Goal: Check status

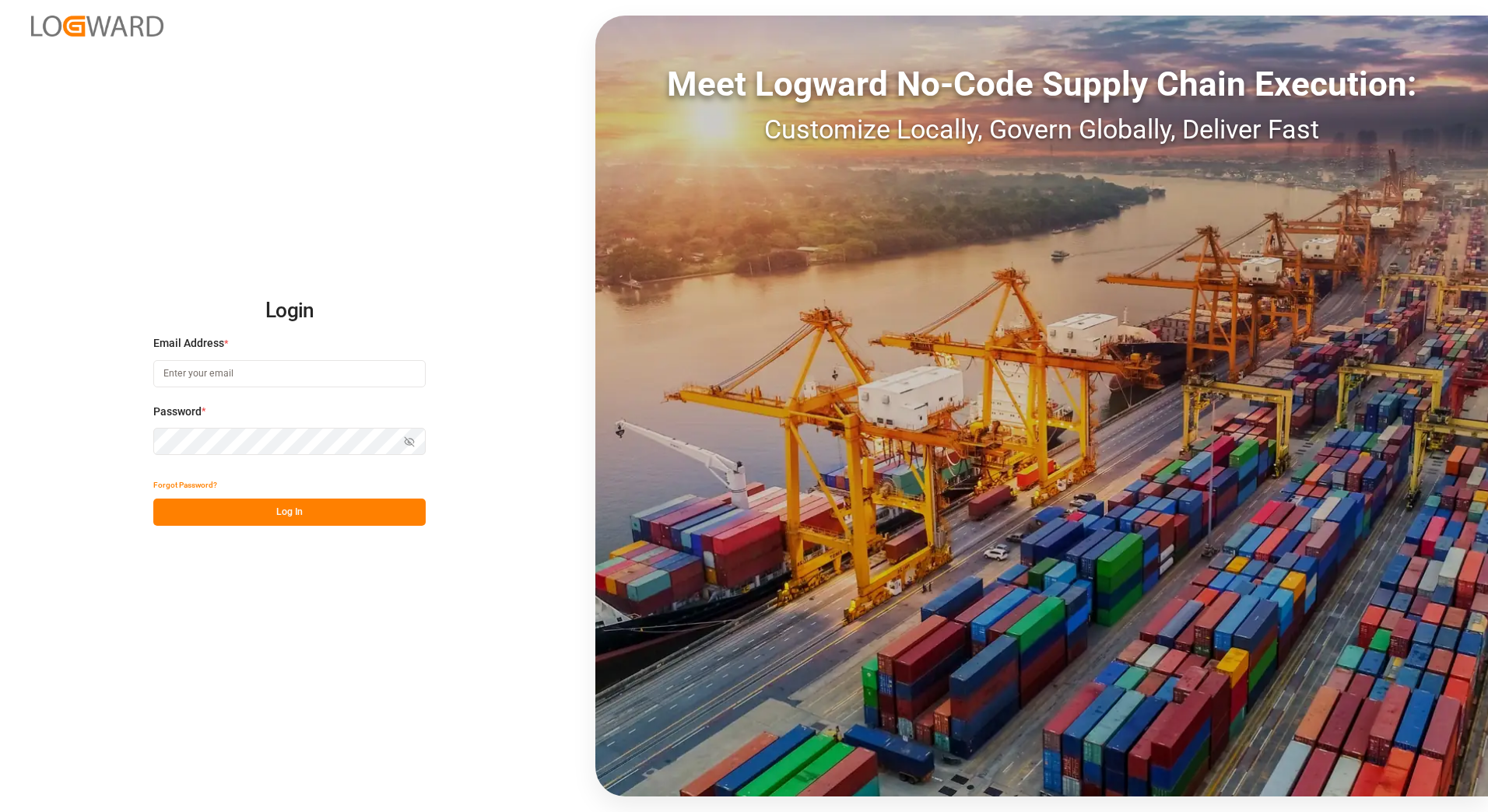
click at [193, 374] on input at bounding box center [289, 374] width 272 height 28
type input "[PERSON_NAME][EMAIL_ADDRESS][PERSON_NAME][DOMAIN_NAME]"
click at [277, 513] on button "Log In" at bounding box center [289, 512] width 272 height 28
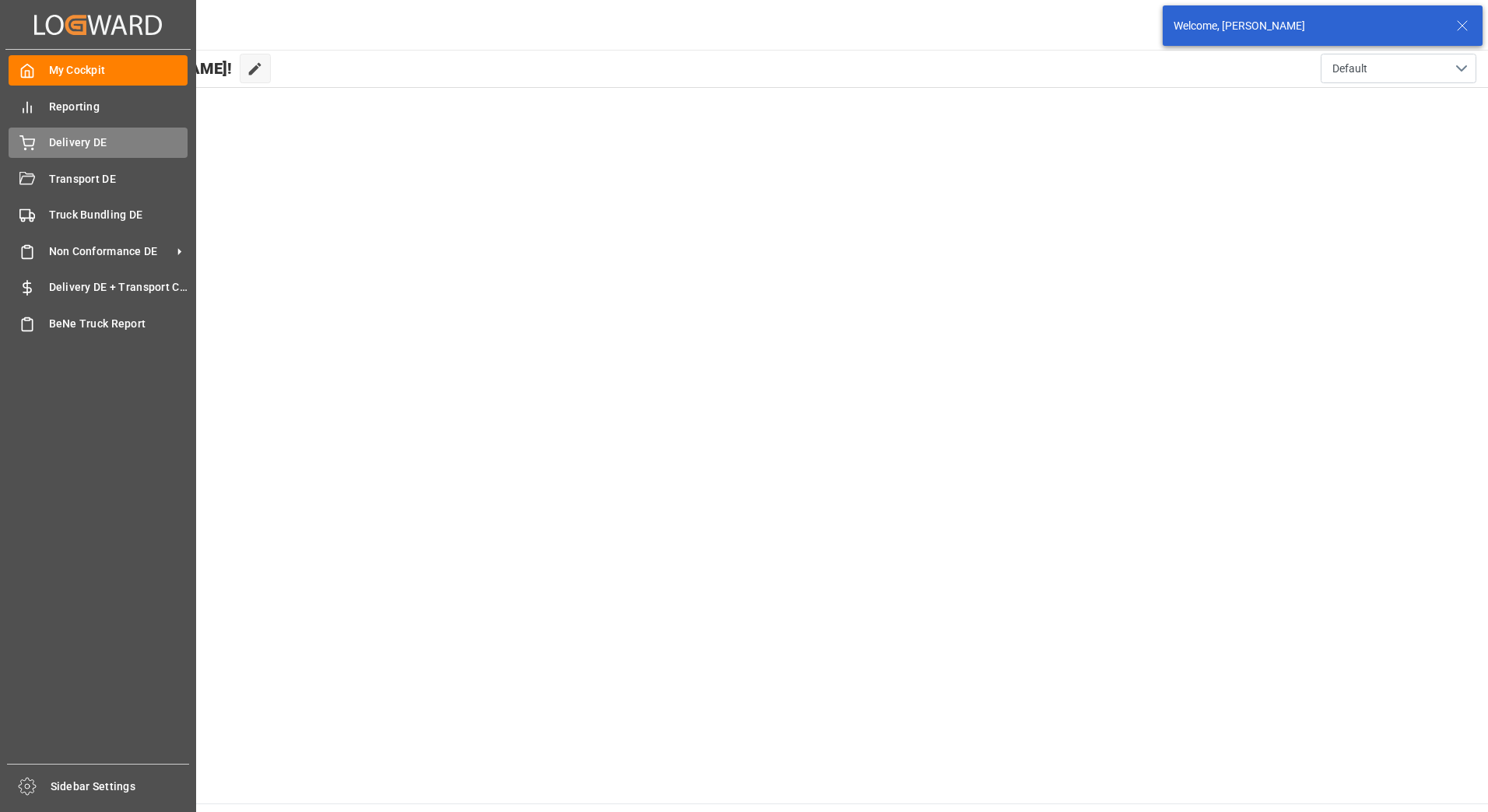
click at [35, 133] on div "Delivery DE Delivery DE" at bounding box center [98, 142] width 179 height 30
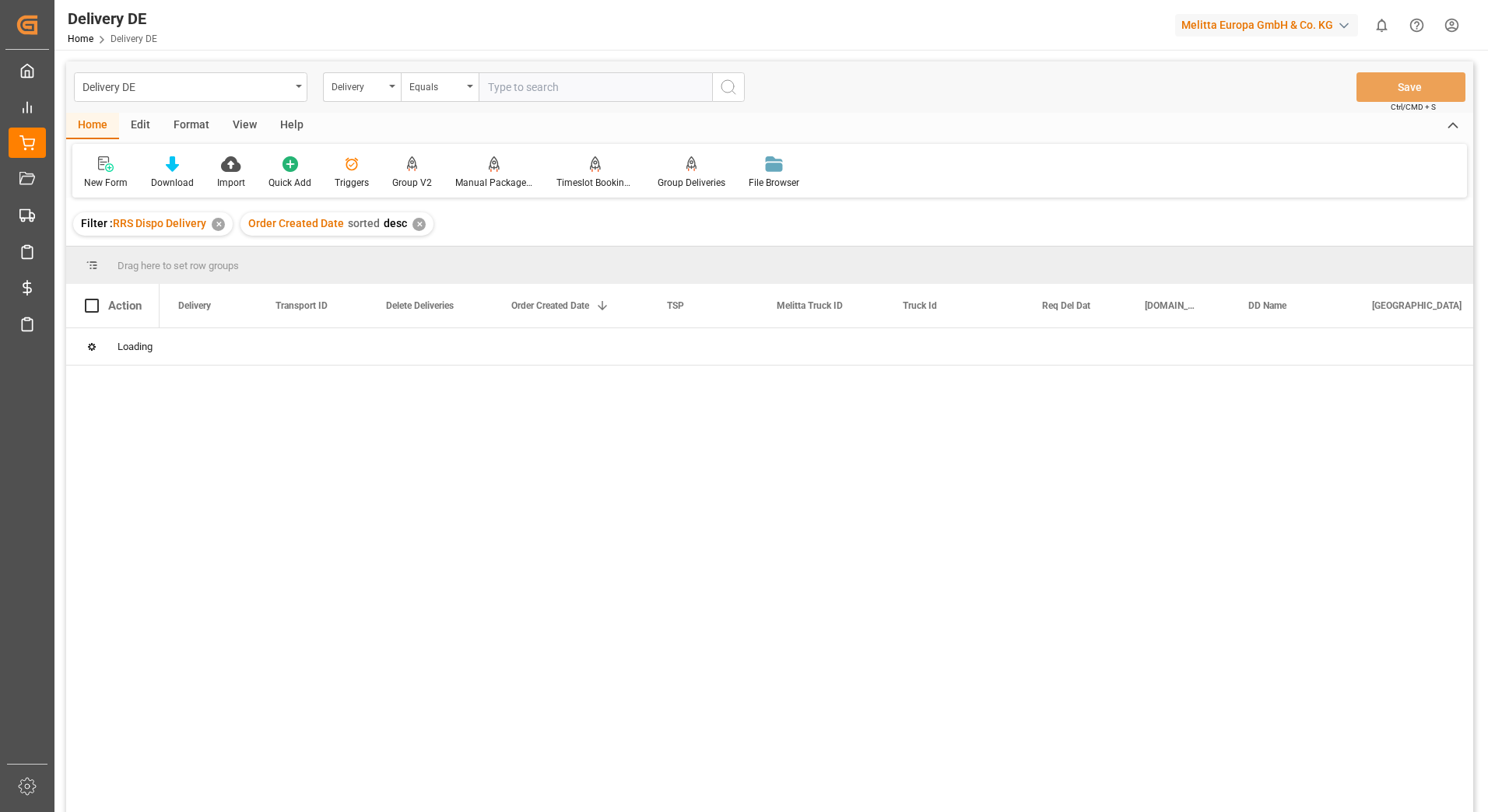
click at [512, 87] on input "text" at bounding box center [595, 86] width 233 height 29
type input "92563096"
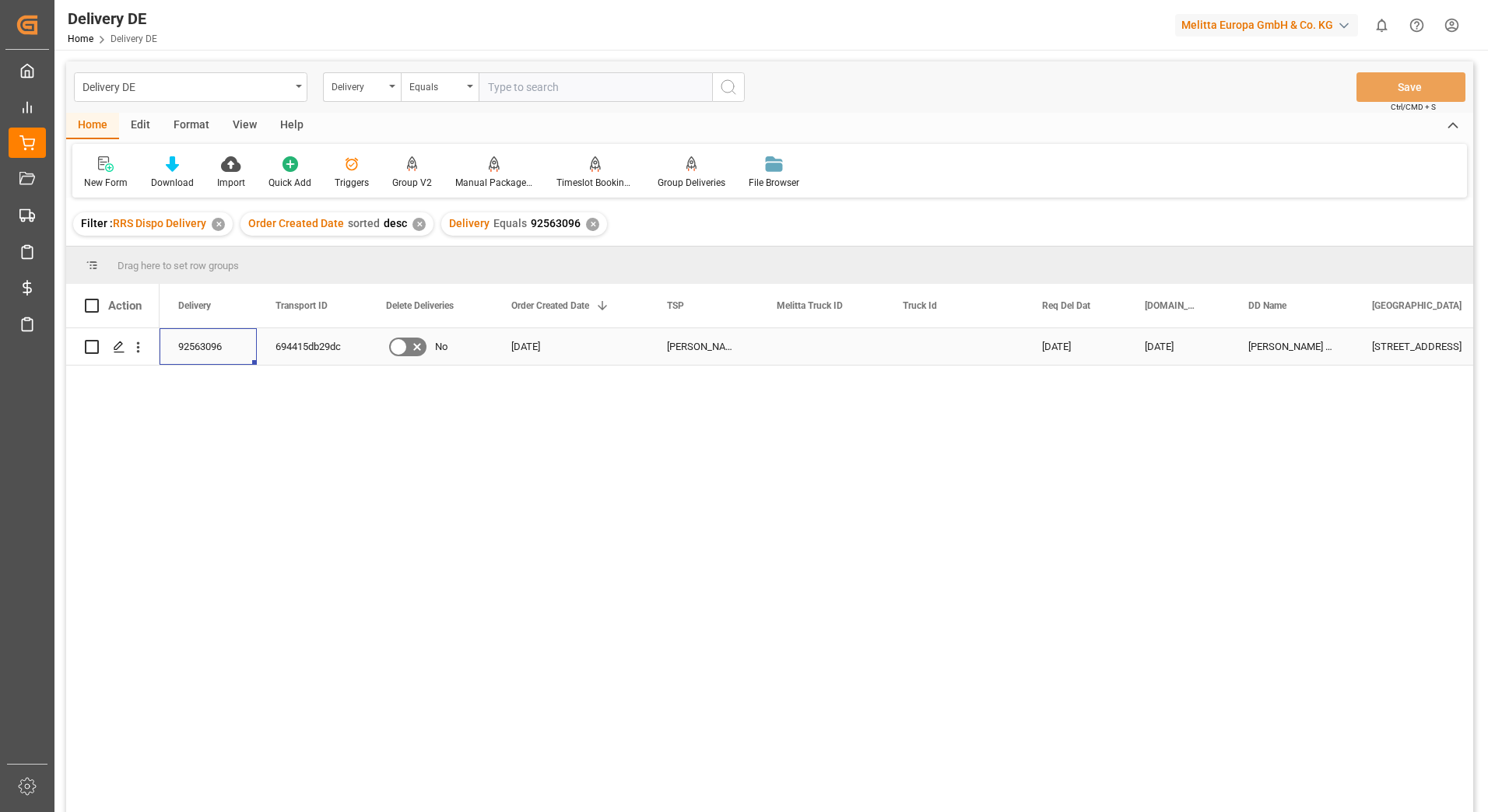
click at [204, 344] on div "92563096" at bounding box center [207, 346] width 97 height 36
click at [293, 342] on div "694415db29dc" at bounding box center [312, 346] width 110 height 36
click at [194, 350] on div "92563096" at bounding box center [207, 346] width 97 height 36
click at [317, 350] on div "694415db29dc" at bounding box center [312, 346] width 110 height 36
click at [586, 221] on div "✕" at bounding box center [592, 224] width 13 height 13
